Goal: Task Accomplishment & Management: Manage account settings

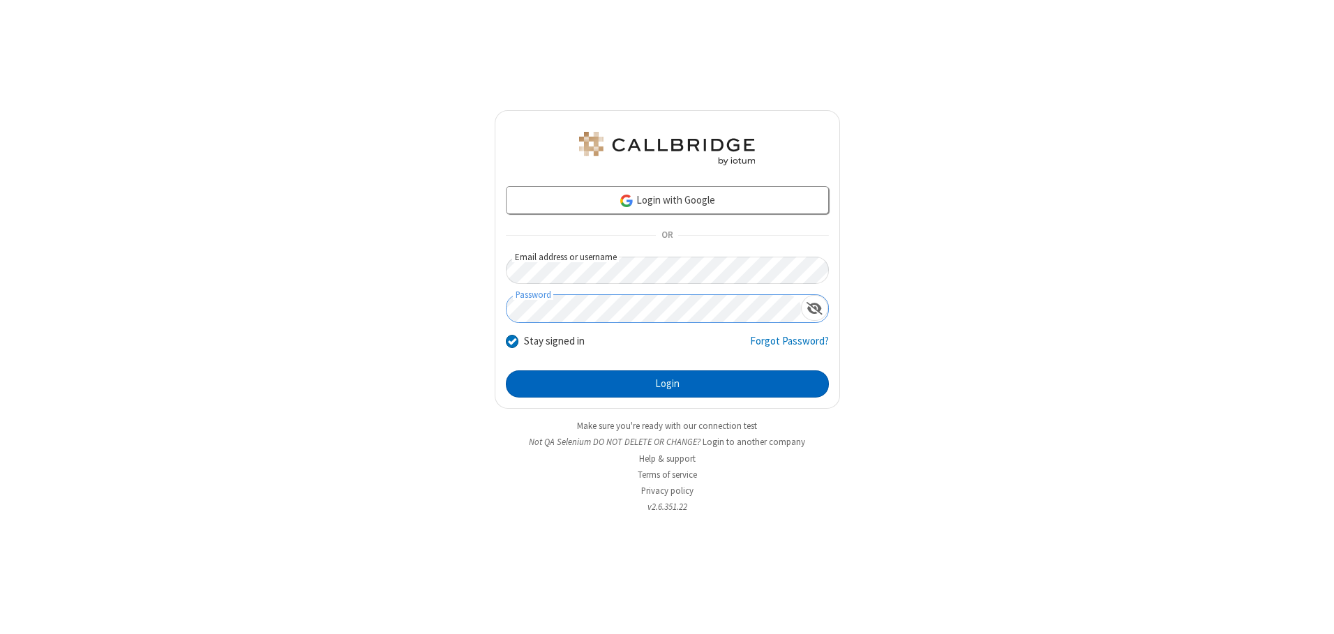
click at [667, 384] on button "Login" at bounding box center [667, 385] width 323 height 28
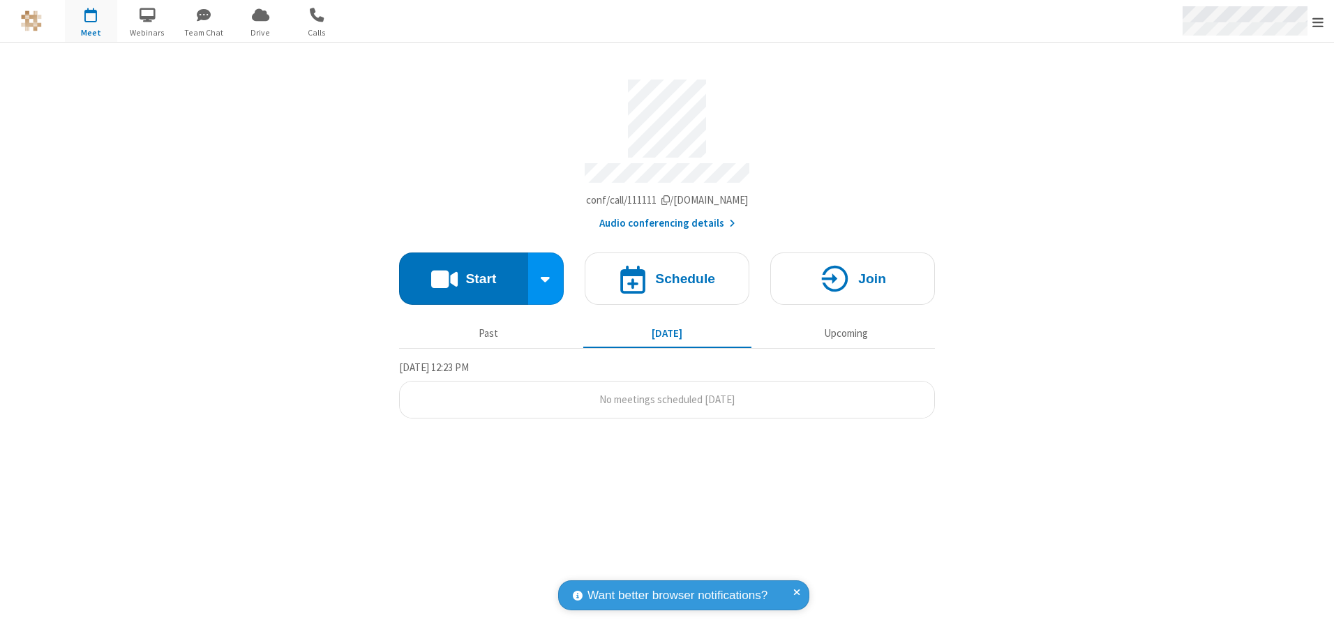
click at [1318, 22] on span "Open menu" at bounding box center [1318, 22] width 11 height 14
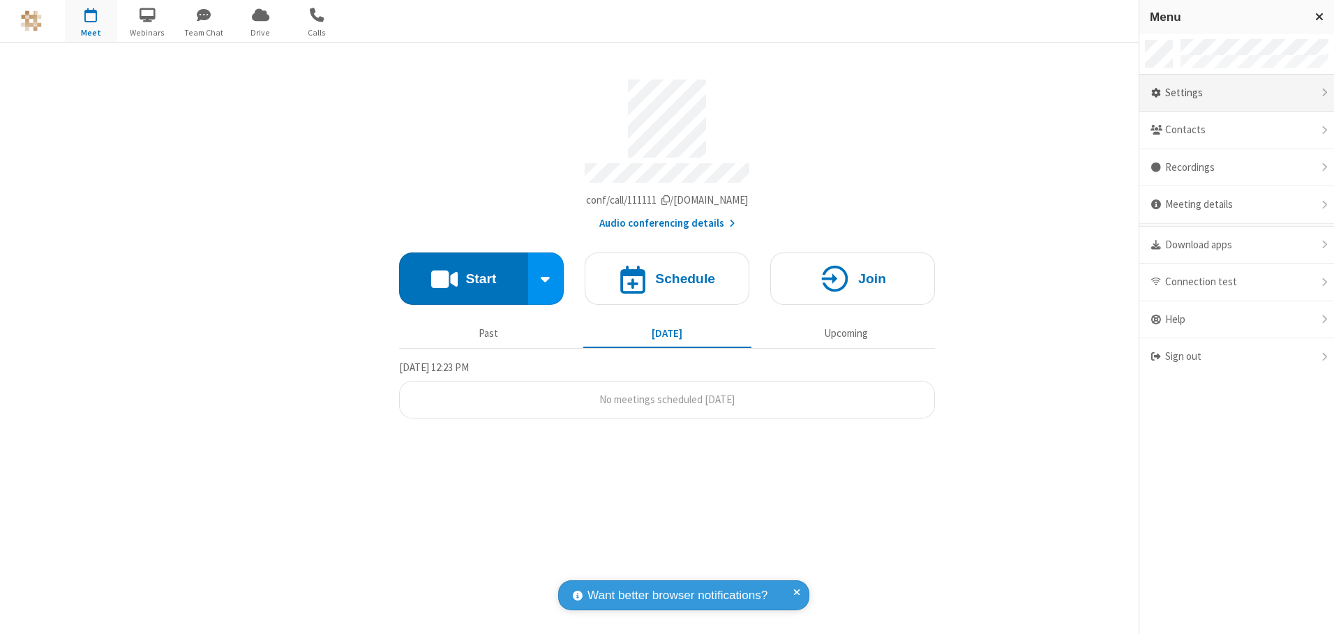
click at [1237, 93] on div "Settings" at bounding box center [1237, 94] width 195 height 38
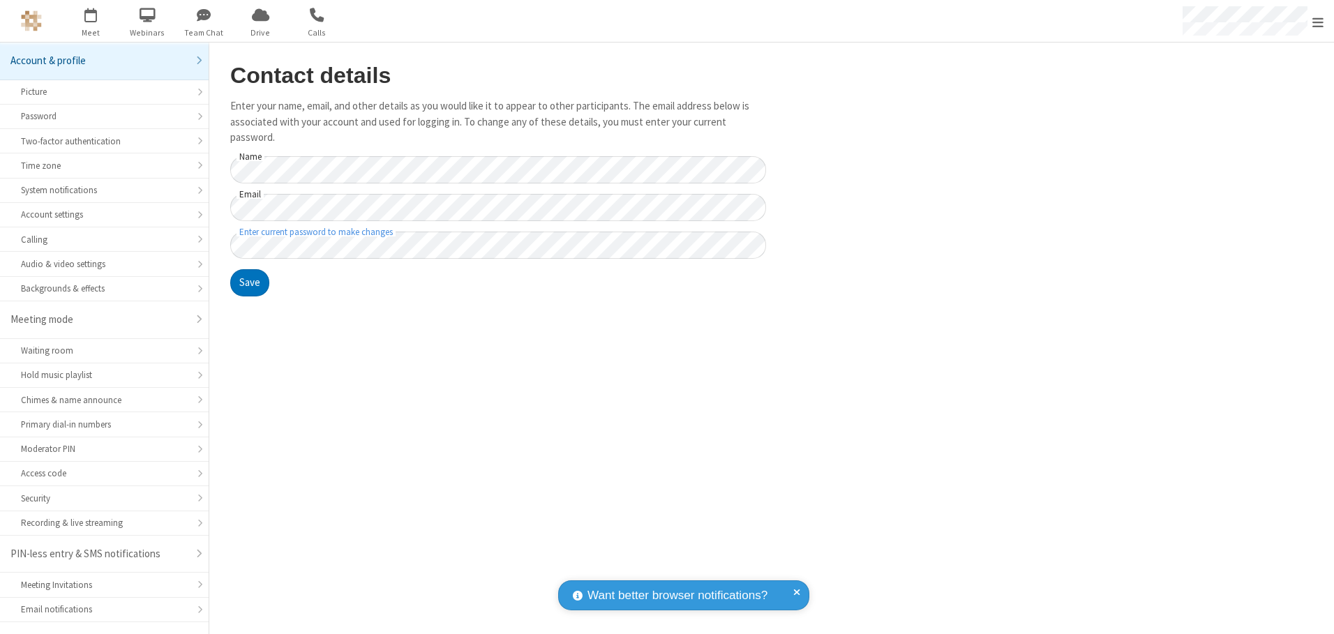
scroll to position [24, 0]
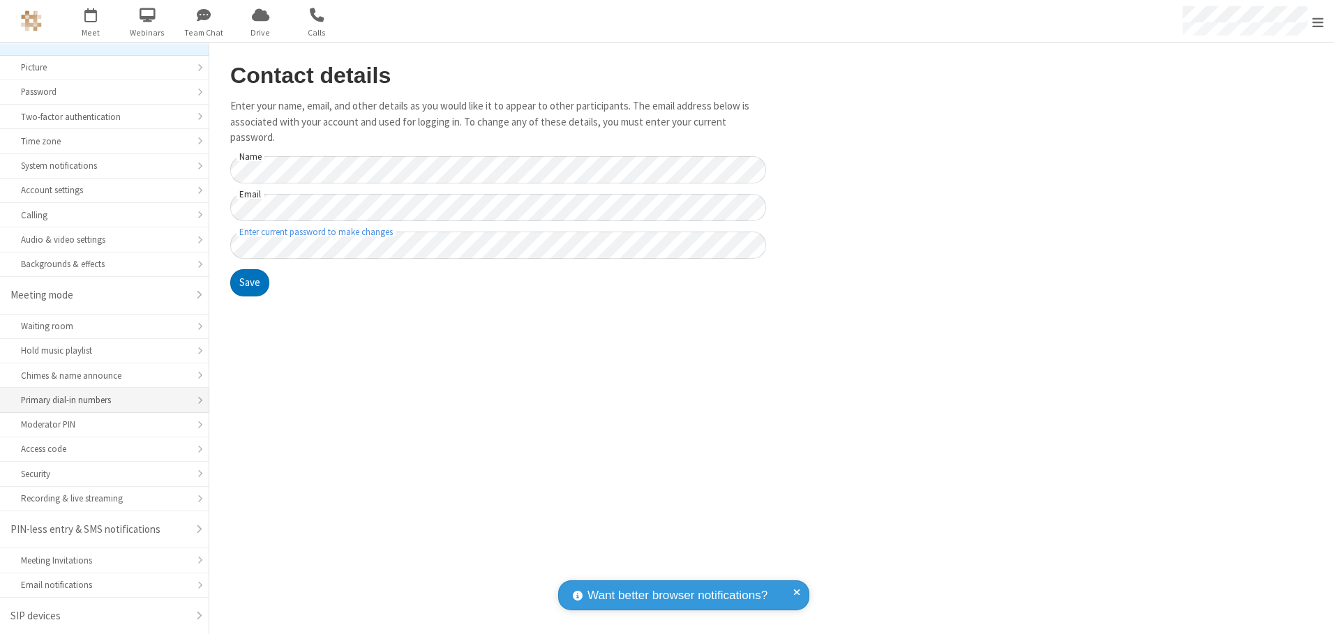
click at [99, 401] on div "Primary dial-in numbers" at bounding box center [104, 400] width 167 height 13
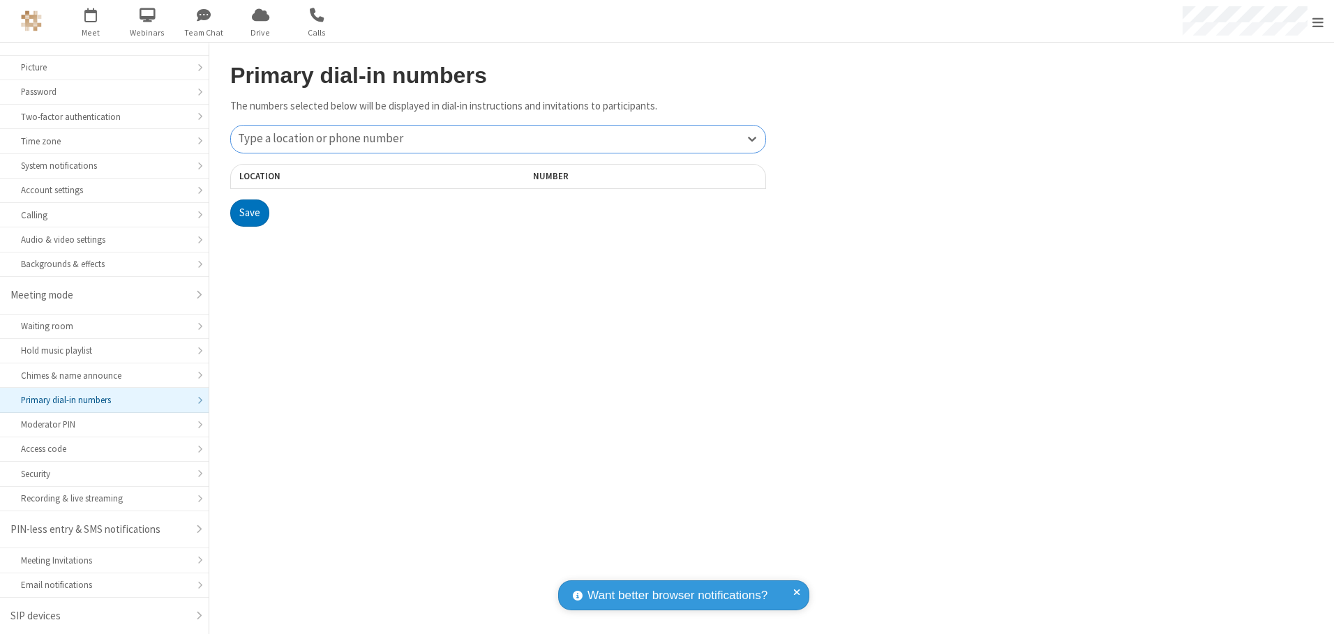
click at [498, 139] on div "Type a location or phone number" at bounding box center [498, 139] width 535 height 27
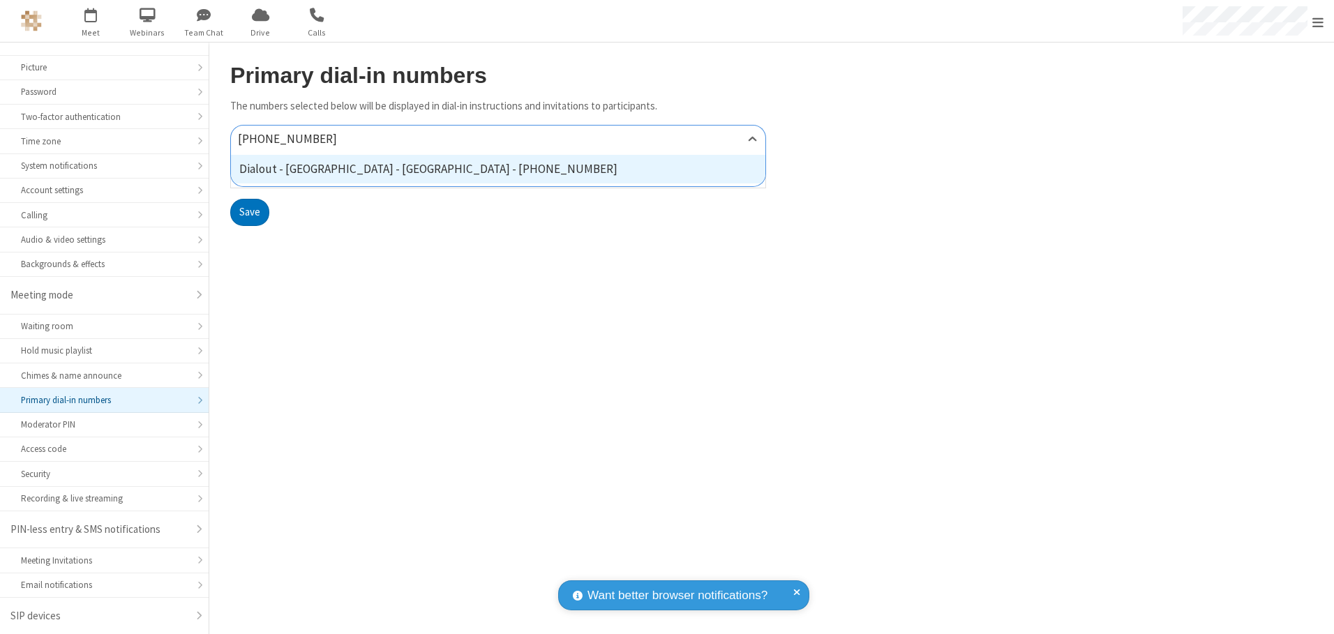
type input "[PHONE_NUMBER]"
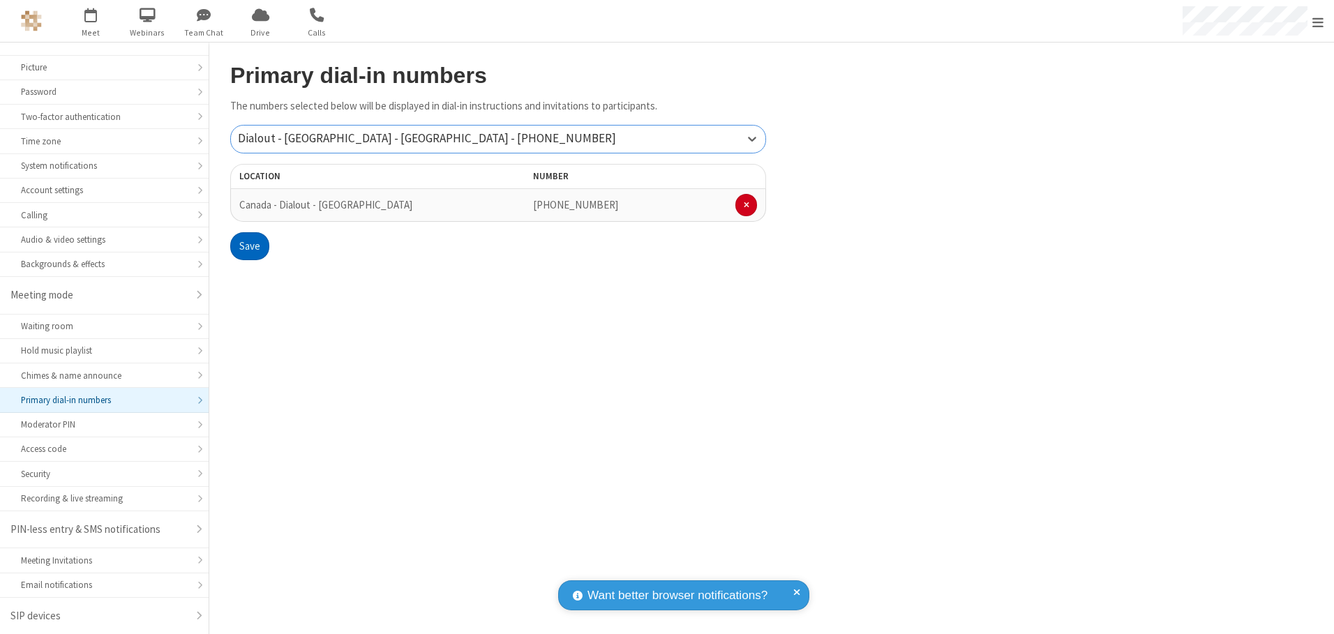
click at [249, 246] on button "Save" at bounding box center [249, 246] width 39 height 28
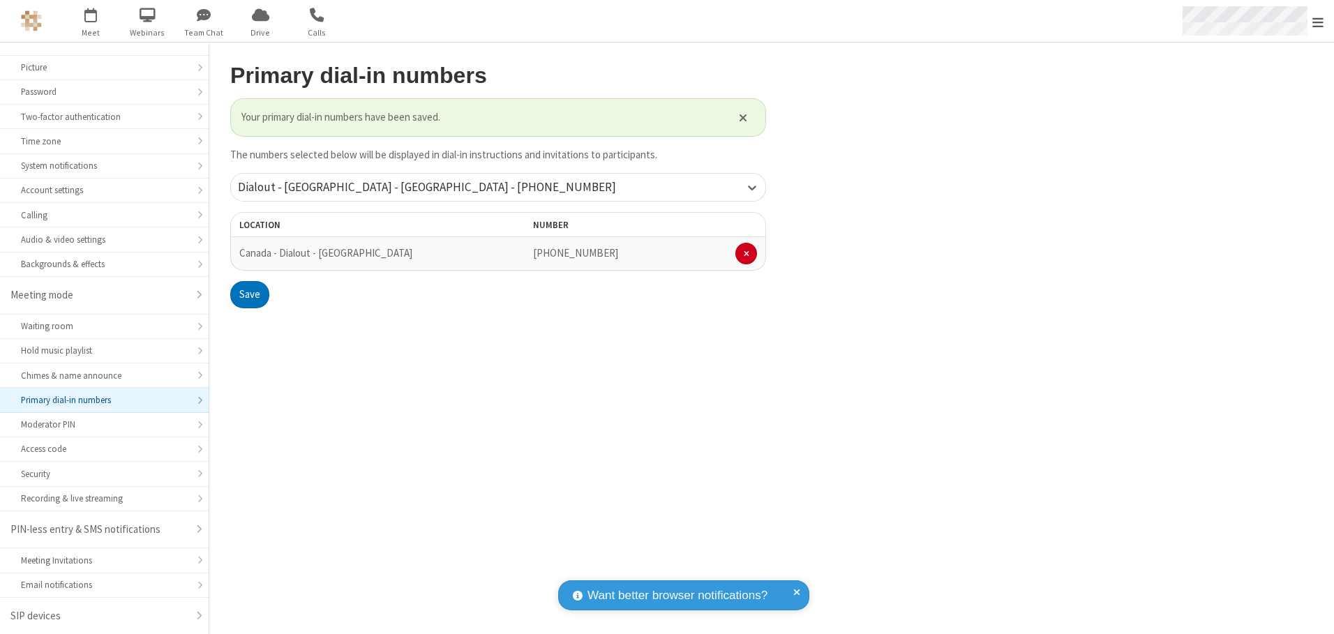
click at [1318, 22] on span "Open menu" at bounding box center [1318, 22] width 11 height 14
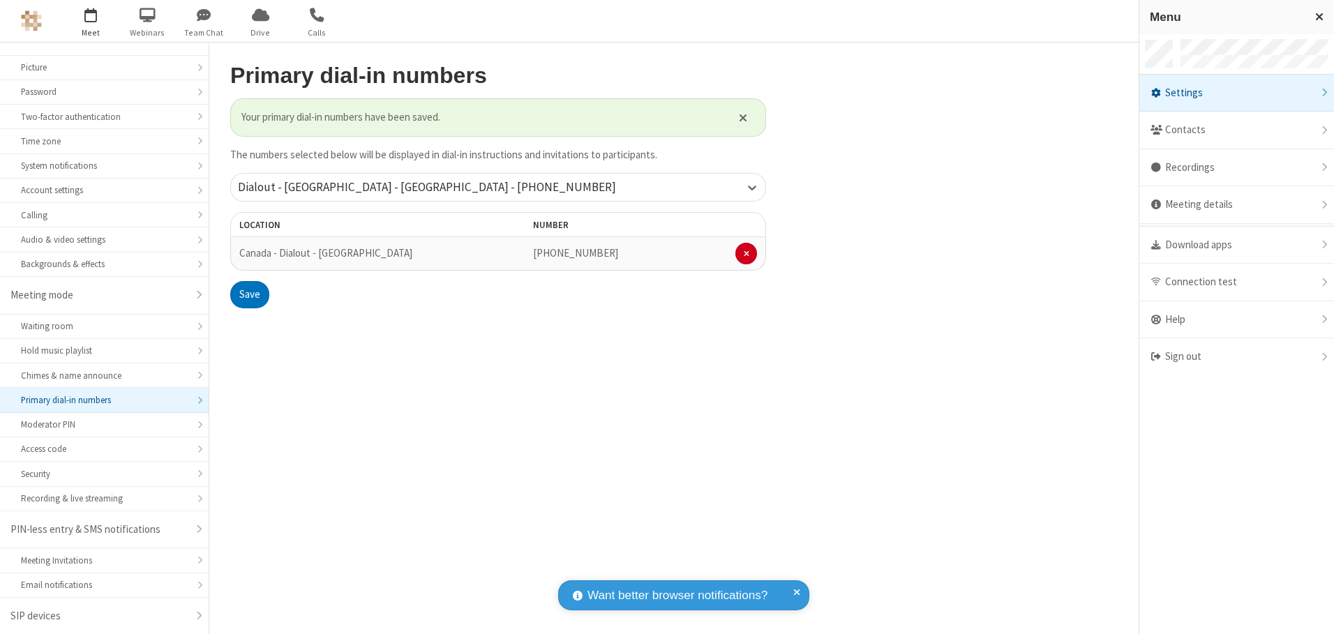
click at [91, 21] on span "button" at bounding box center [91, 15] width 52 height 24
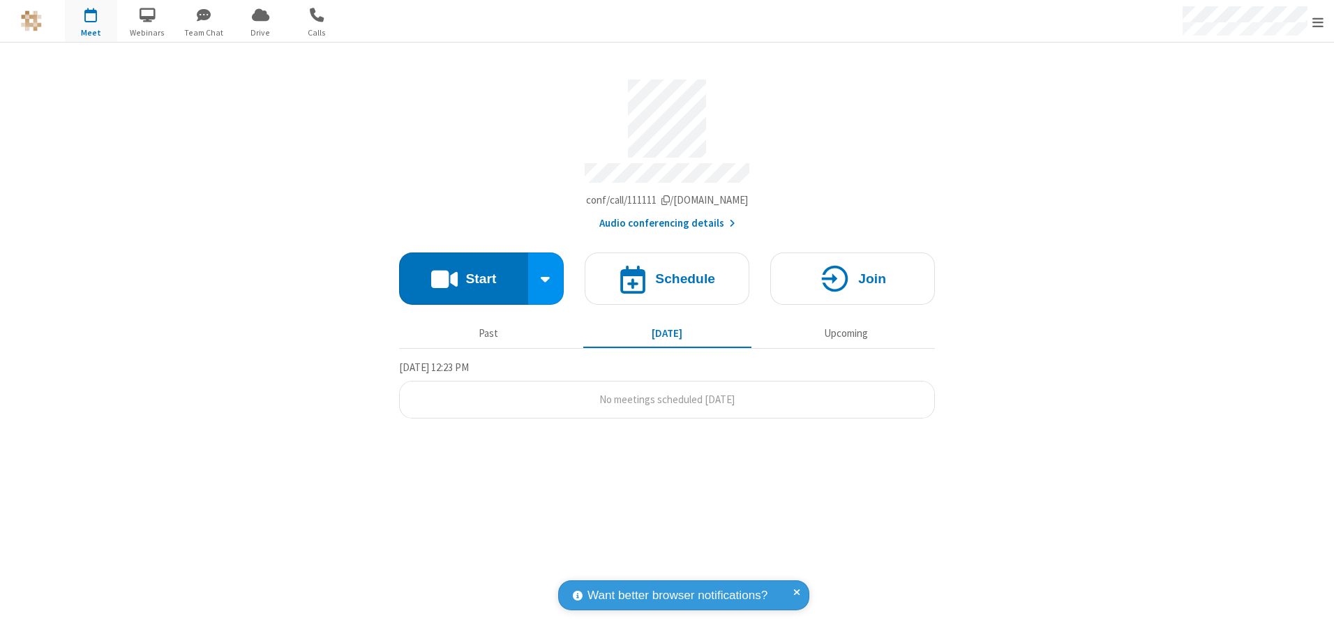
click at [667, 218] on button "Audio conferencing details" at bounding box center [668, 224] width 136 height 16
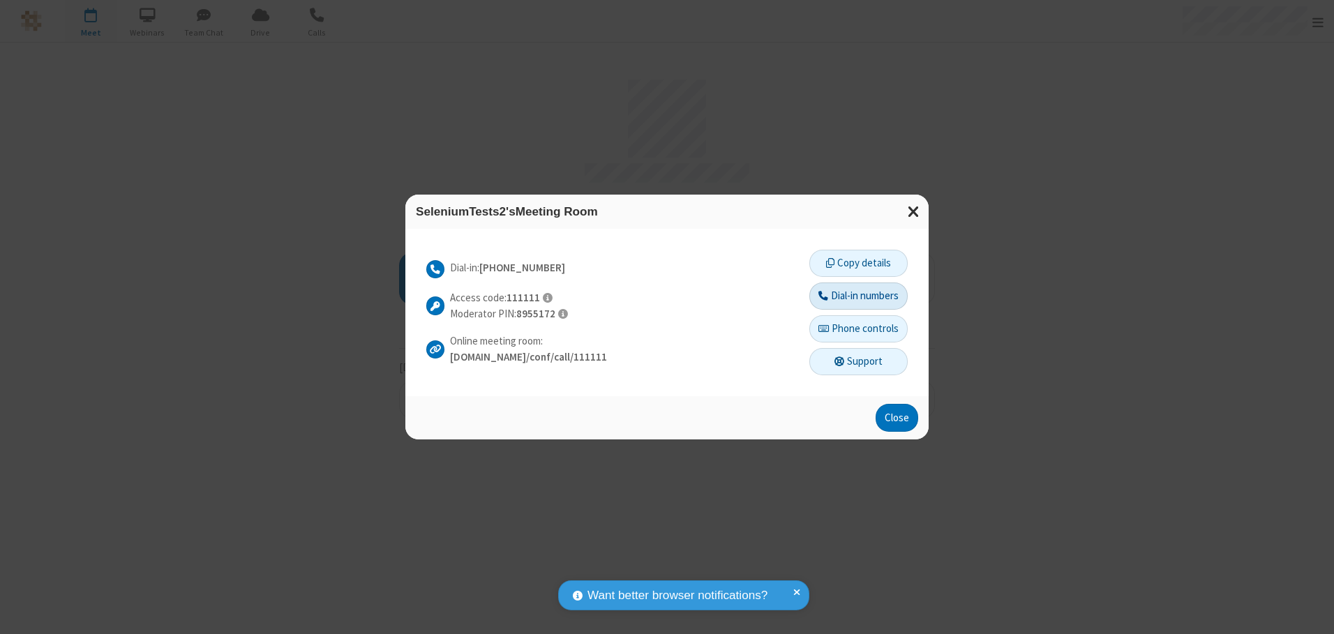
click at [858, 296] on button "Dial-in numbers" at bounding box center [859, 297] width 98 height 28
